Goal: Transaction & Acquisition: Obtain resource

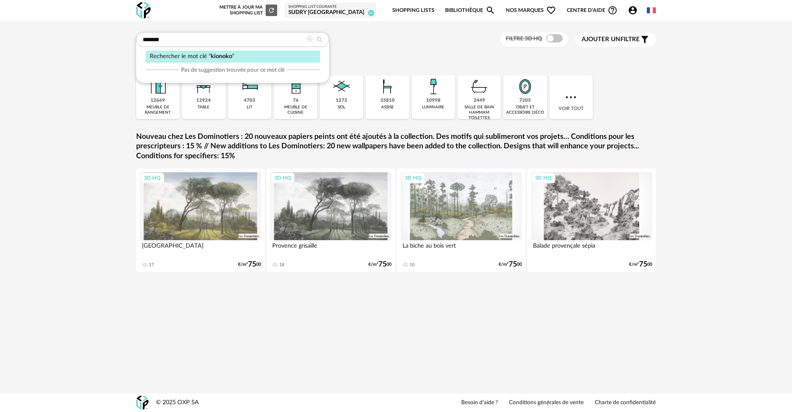
type input "*******"
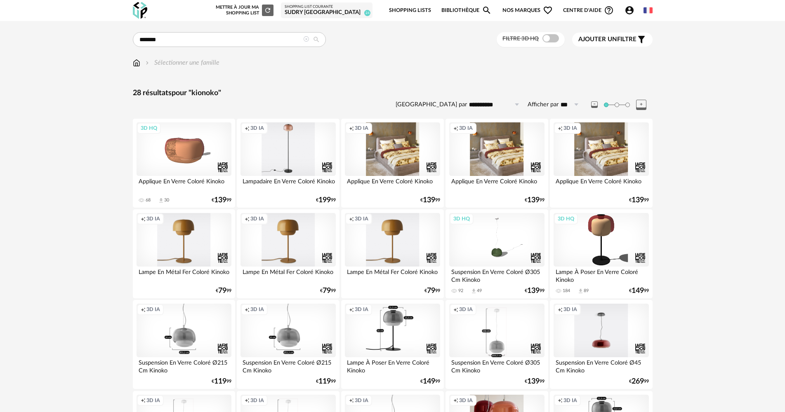
click at [489, 106] on input "**********" at bounding box center [495, 104] width 57 height 13
click at [590, 70] on div "Sélectionner une famille" at bounding box center [393, 66] width 520 height 17
click at [621, 40] on span "Ajouter un filtre" at bounding box center [607, 39] width 58 height 8
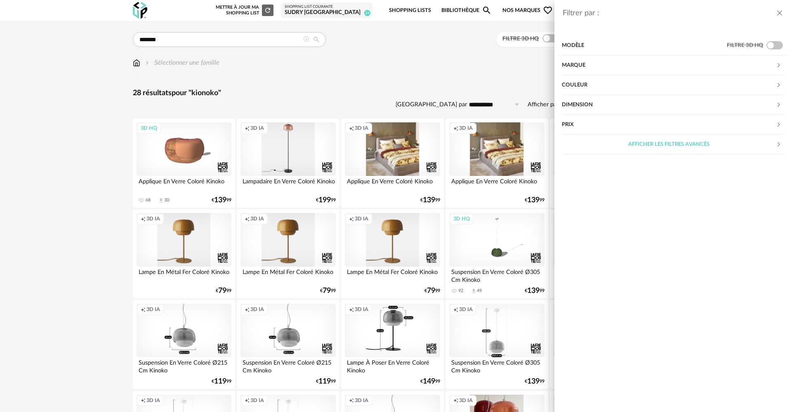
click at [618, 85] on div "Couleur" at bounding box center [669, 85] width 214 height 20
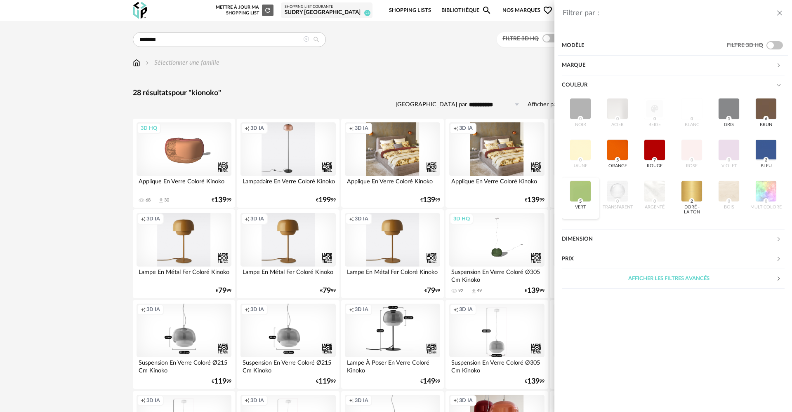
click at [591, 195] on div "vert 5" at bounding box center [580, 198] width 37 height 41
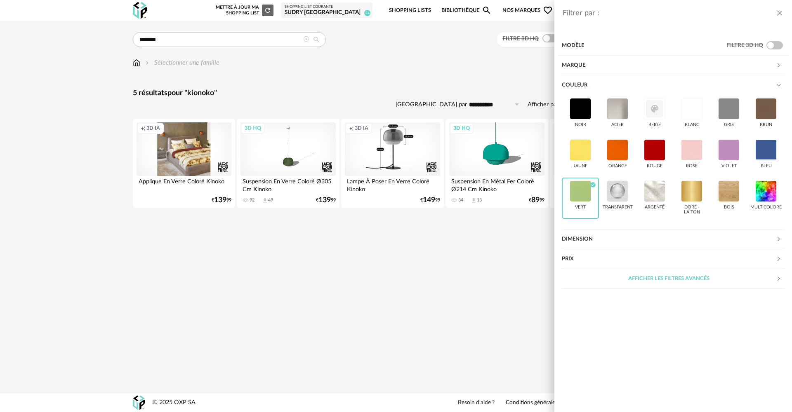
click at [458, 301] on div "Filtrer par : Modèle Filtre 3D HQ Marque &tradition 0 101 Copenhagen 0 366 Conc…" at bounding box center [396, 206] width 792 height 412
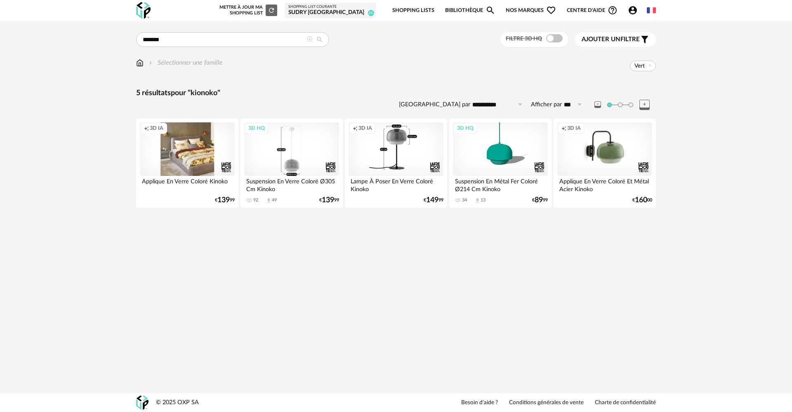
click at [303, 144] on div "3D HQ" at bounding box center [291, 149] width 95 height 54
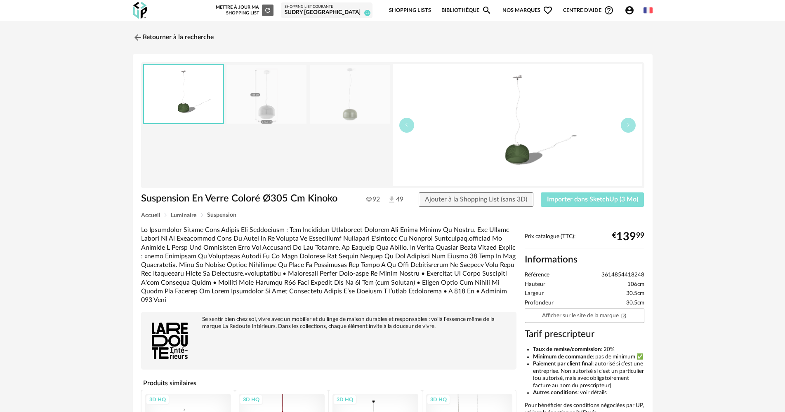
click at [553, 200] on span "Importer dans SketchUp (3 Mo)" at bounding box center [592, 199] width 91 height 7
click at [353, 8] on div "Shopping List courante" at bounding box center [327, 7] width 84 height 5
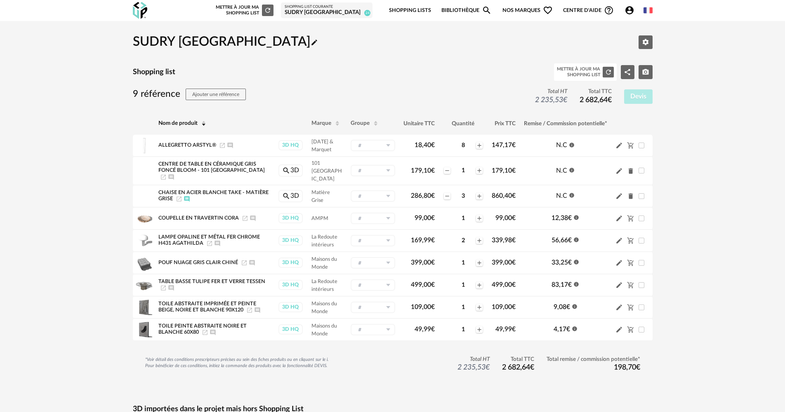
click at [480, 8] on link "Bibliothèque Magnify icon" at bounding box center [466, 10] width 50 height 19
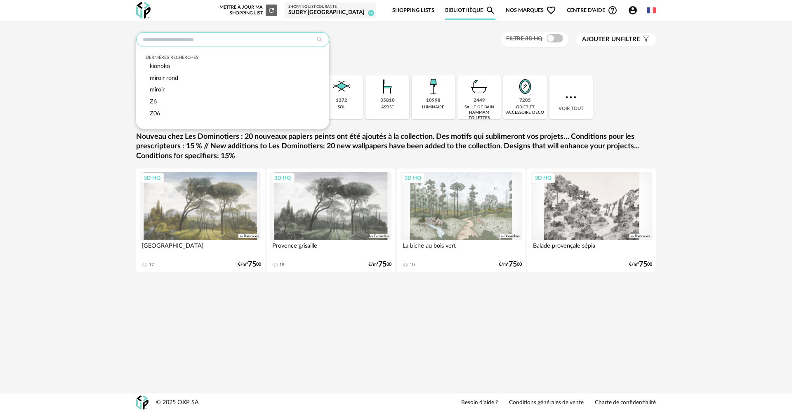
click at [242, 42] on input "text" at bounding box center [232, 39] width 193 height 15
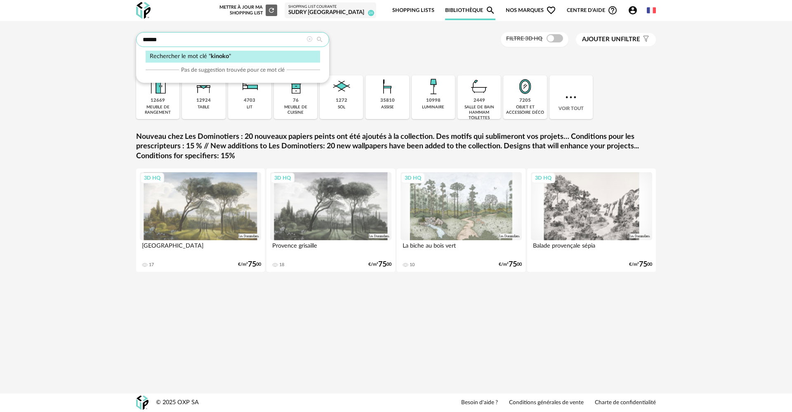
type input "******"
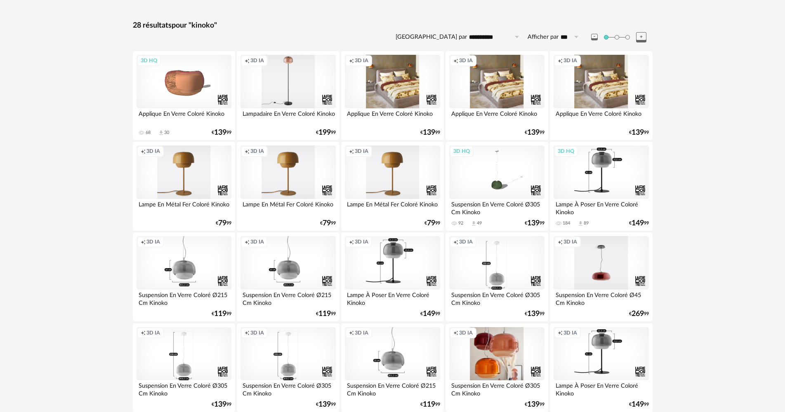
scroll to position [82, 0]
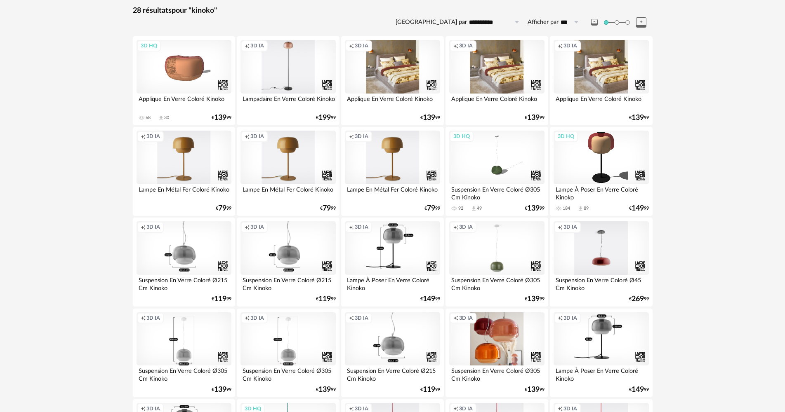
click at [525, 259] on div "Creation icon 3D IA" at bounding box center [496, 248] width 95 height 54
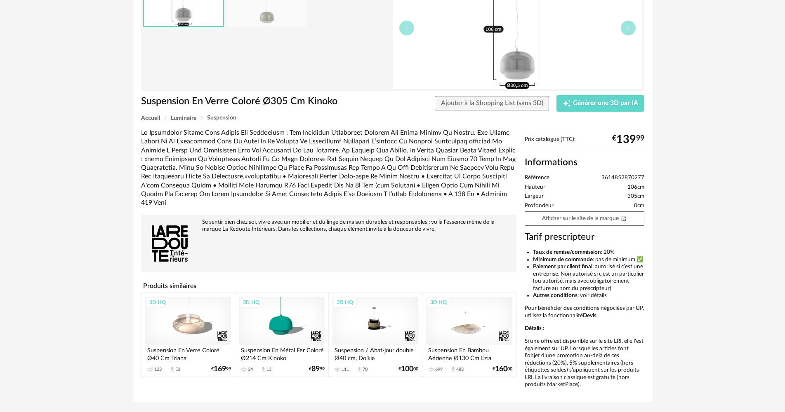
scroll to position [82, 0]
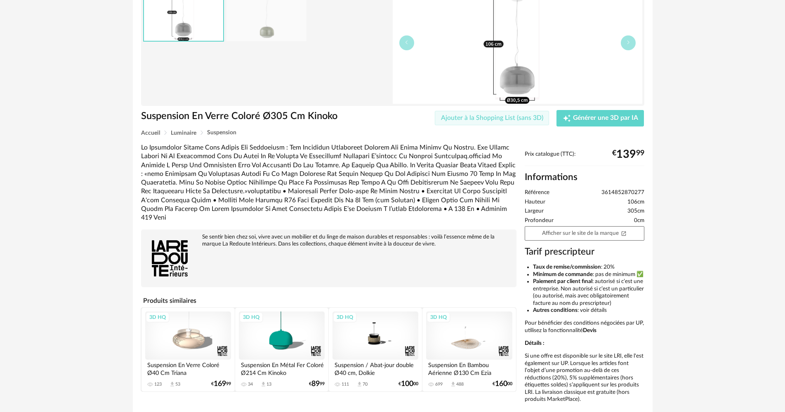
click at [546, 119] on button "Ajouter à la Shopping List (sans 3D)" at bounding box center [492, 118] width 115 height 15
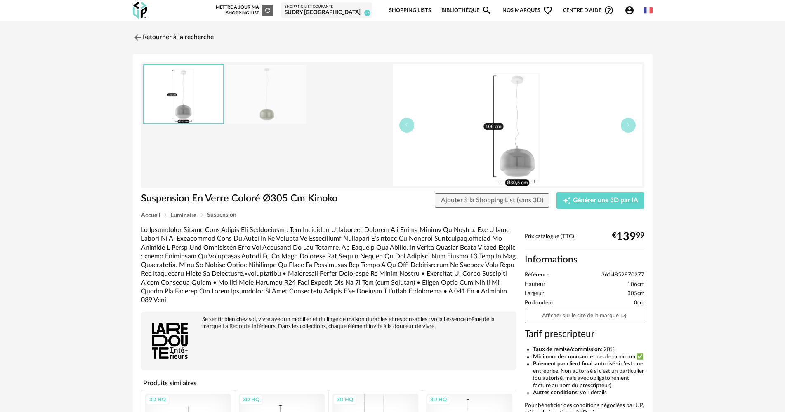
click at [362, 14] on div "SUDRY [GEOGRAPHIC_DATA]" at bounding box center [327, 12] width 84 height 7
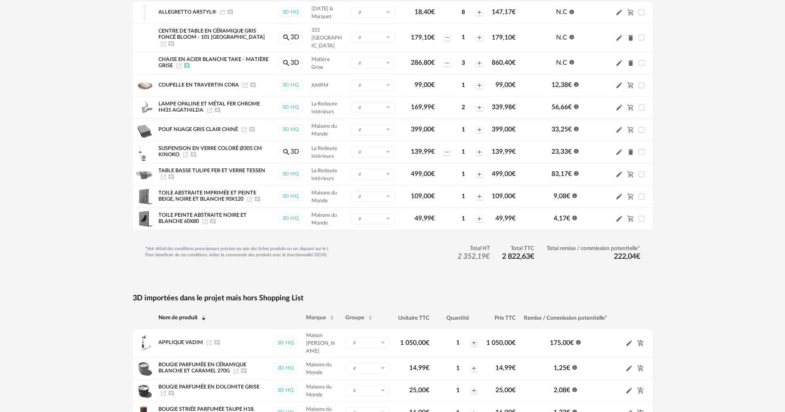
scroll to position [165, 0]
